Goal: Information Seeking & Learning: Learn about a topic

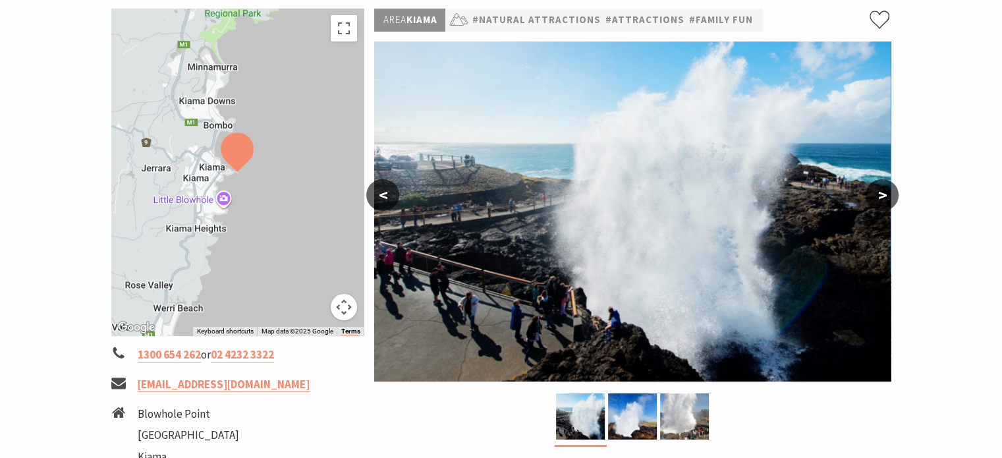
scroll to position [198, 0]
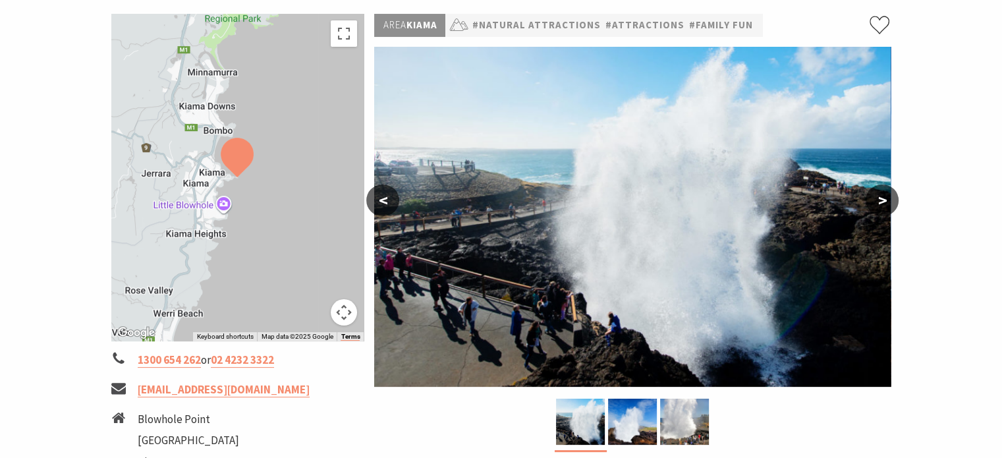
click at [880, 201] on button ">" at bounding box center [882, 200] width 33 height 32
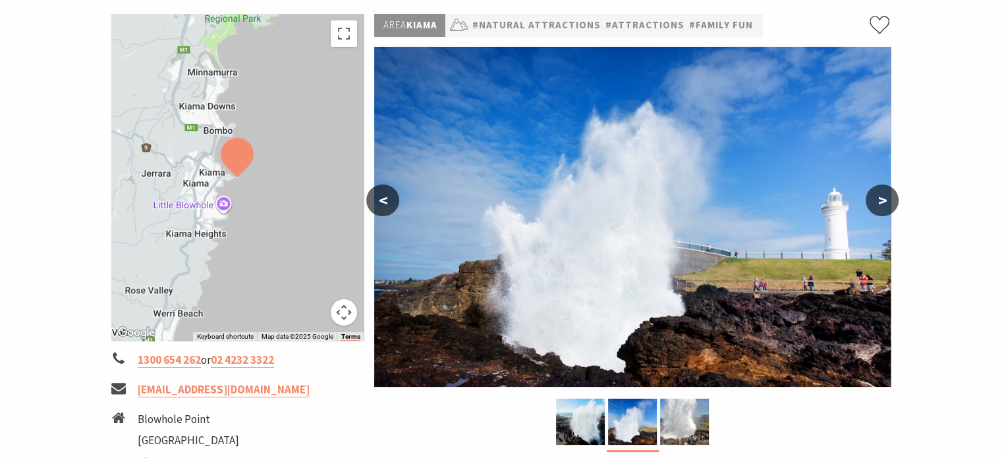
click at [880, 201] on button ">" at bounding box center [882, 200] width 33 height 32
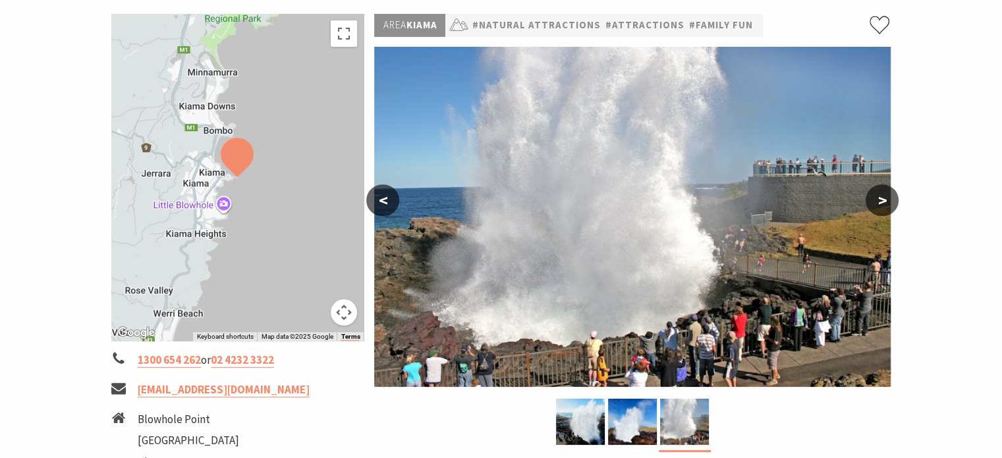
click at [880, 201] on button ">" at bounding box center [882, 200] width 33 height 32
click at [882, 201] on button ">" at bounding box center [882, 200] width 33 height 32
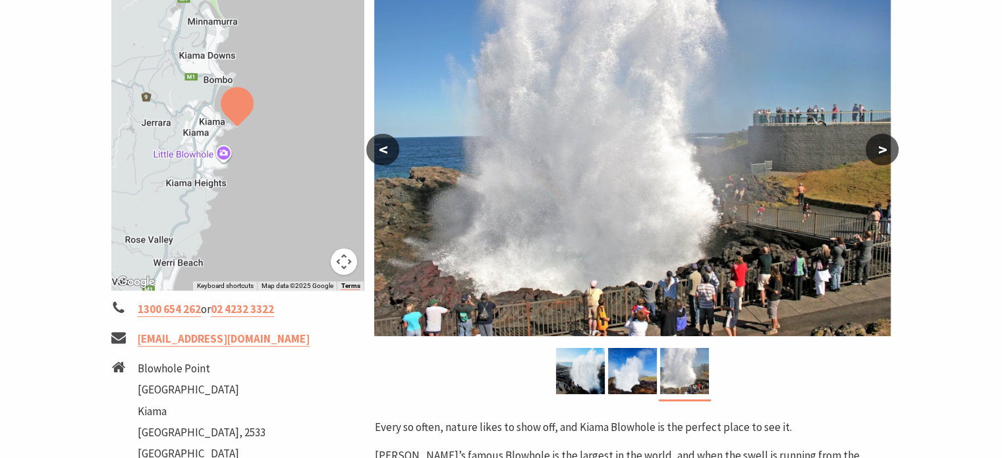
scroll to position [329, 0]
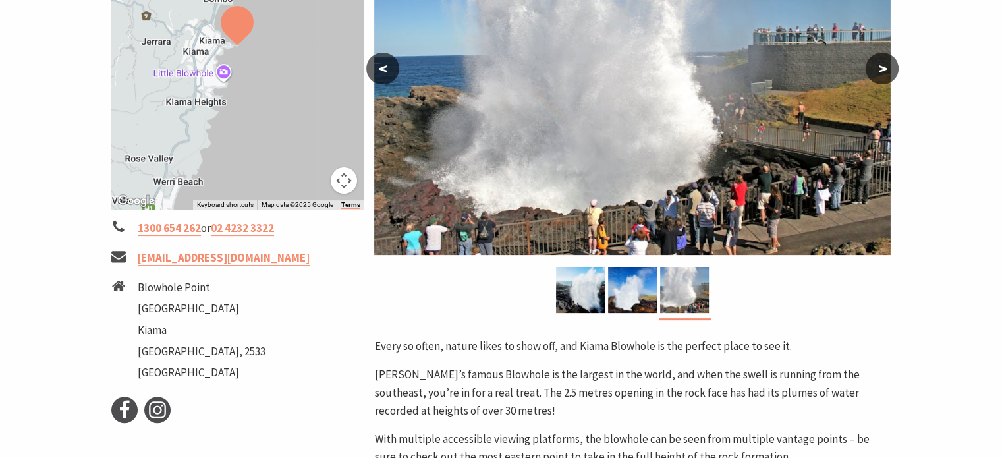
click at [226, 94] on div at bounding box center [237, 45] width 253 height 327
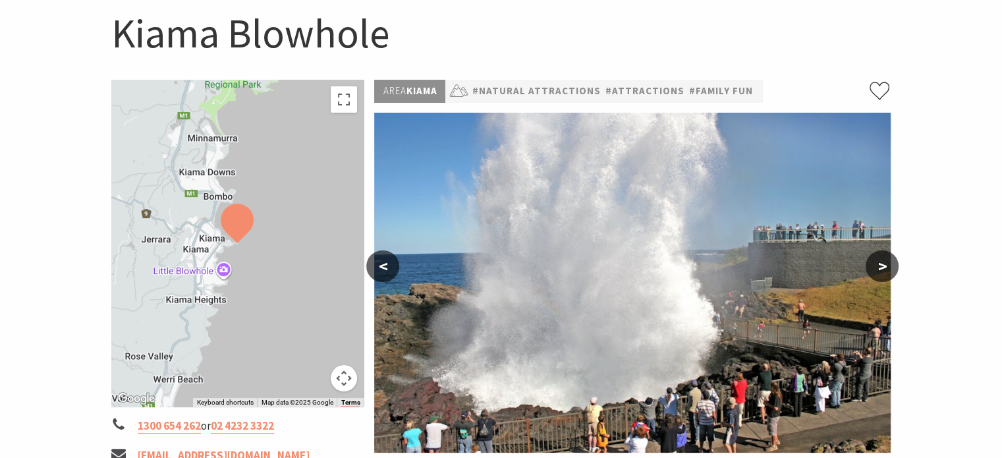
scroll to position [132, 0]
click at [347, 375] on button "Map camera controls" at bounding box center [344, 378] width 26 height 26
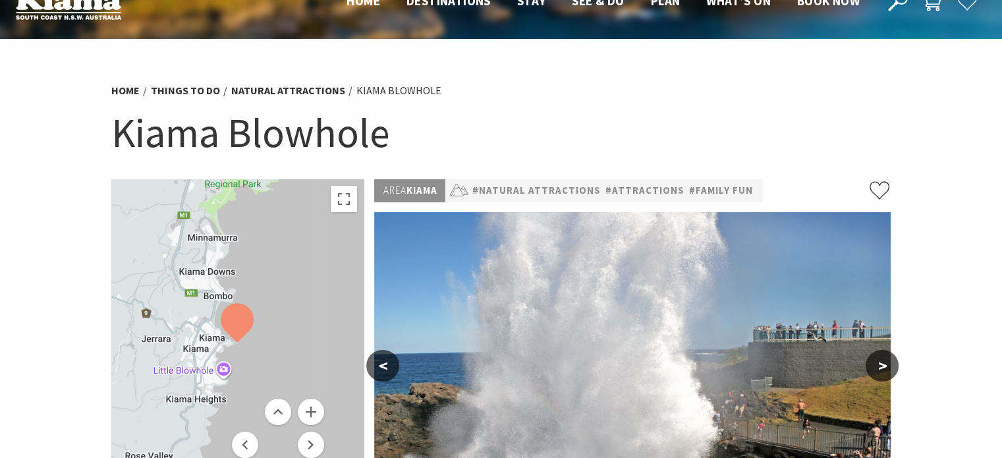
scroll to position [0, 0]
